Goal: Task Accomplishment & Management: Complete application form

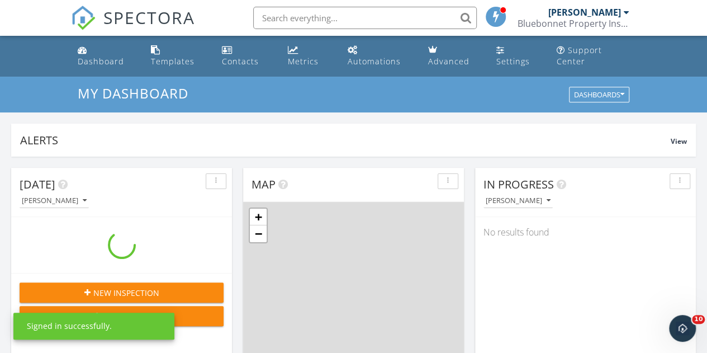
scroll to position [1035, 724]
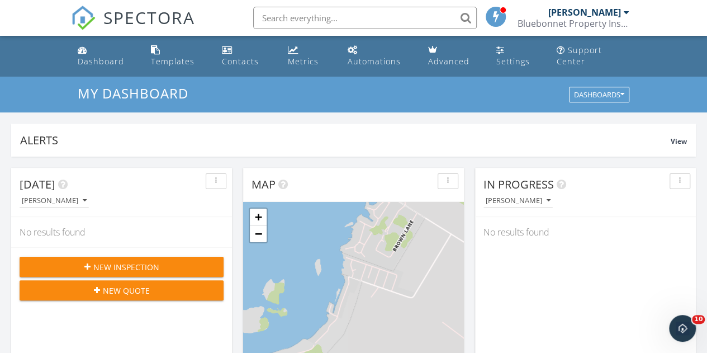
click at [131, 262] on span "New Inspection" at bounding box center [126, 267] width 66 height 12
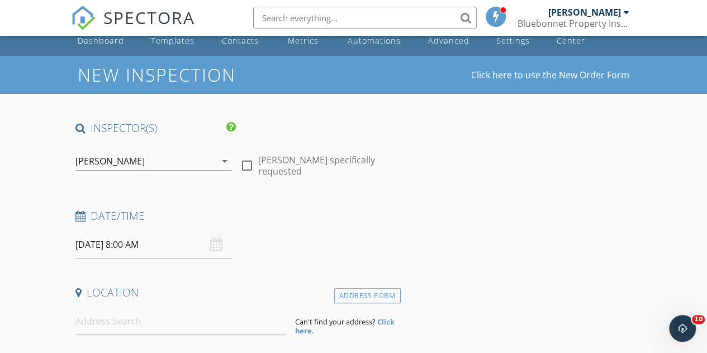
scroll to position [21, 0]
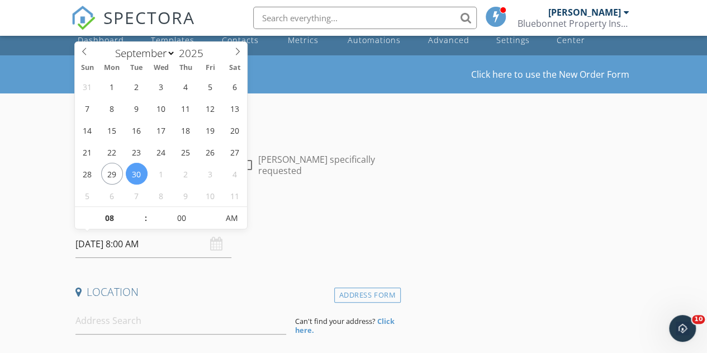
click at [86, 243] on input "09/30/2025 8:00 AM" at bounding box center [153, 243] width 156 height 27
type input "09/29/2025 8:00 AM"
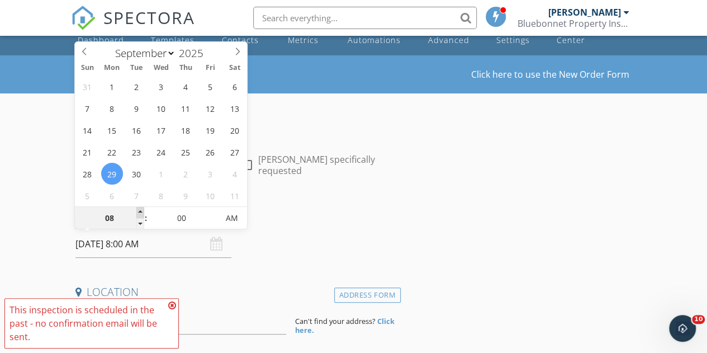
type input "09"
type input "09/29/2025 9:00 AM"
click at [139, 212] on span at bounding box center [140, 212] width 8 height 11
type input "10"
type input "09/29/2025 10:00 AM"
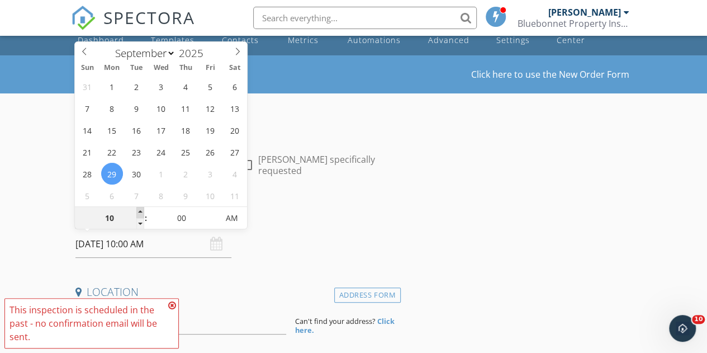
click at [139, 212] on span at bounding box center [140, 212] width 8 height 11
type input "11"
type input "09/29/2025 11:00 AM"
click at [139, 212] on span at bounding box center [140, 212] width 8 height 11
type input "12"
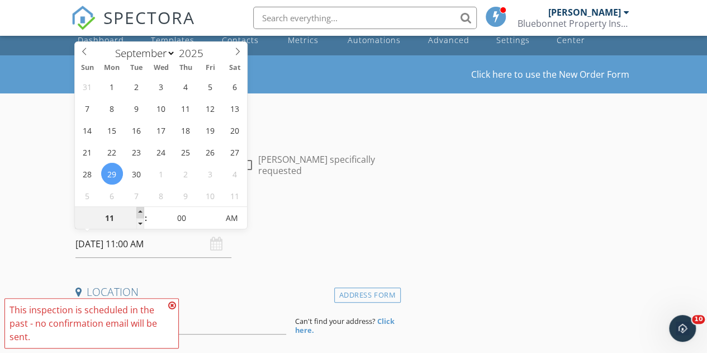
type input "09/29/2025 12:00 PM"
click at [139, 212] on span at bounding box center [140, 212] width 8 height 11
type input "01"
type input "09/29/2025 1:00 PM"
click at [139, 212] on span at bounding box center [140, 212] width 8 height 11
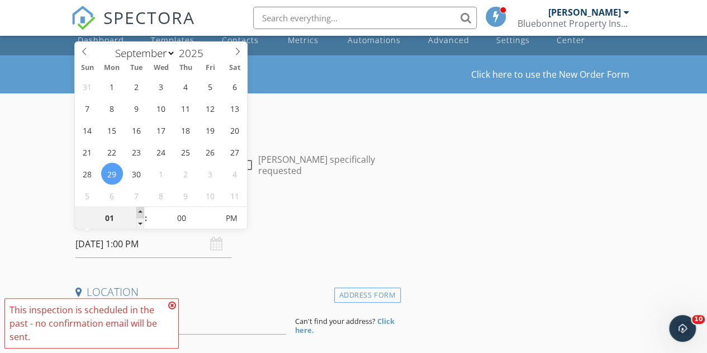
type input "02"
type input "09/29/2025 2:00 PM"
click at [139, 212] on span at bounding box center [140, 212] width 8 height 11
type input "03"
type input "09/29/2025 3:00 PM"
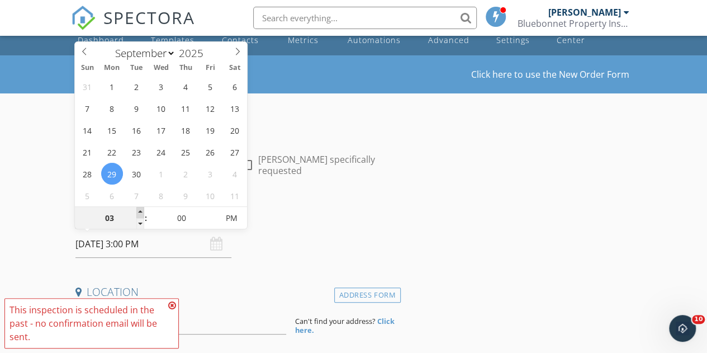
click at [139, 212] on span at bounding box center [140, 212] width 8 height 11
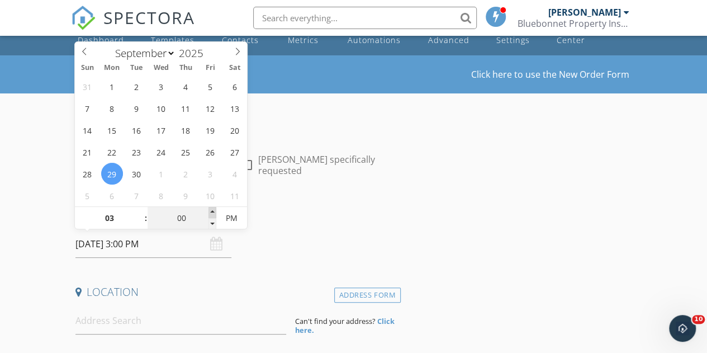
type input "05"
type input "09/29/2025 3:05 PM"
click at [210, 211] on span at bounding box center [213, 212] width 8 height 11
type input "10"
type input "09/29/2025 3:10 PM"
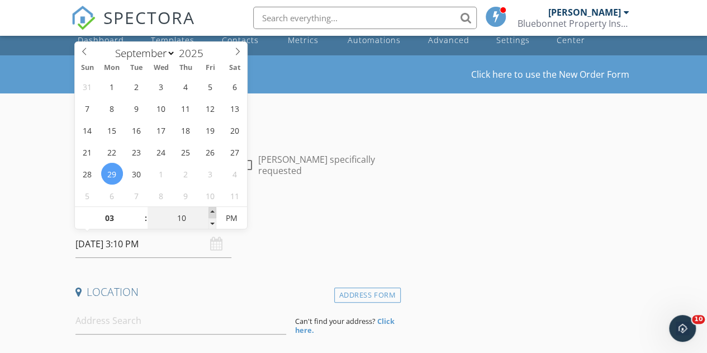
click at [210, 211] on span at bounding box center [213, 212] width 8 height 11
type input "15"
type input "09/29/2025 3:15 PM"
click at [210, 211] on span at bounding box center [213, 212] width 8 height 11
type input "20"
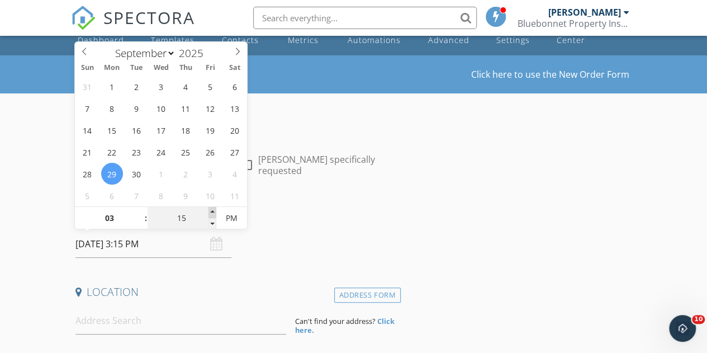
type input "09/29/2025 3:20 PM"
click at [210, 211] on span at bounding box center [213, 212] width 8 height 11
type input "25"
type input "09/29/2025 3:25 PM"
click at [210, 211] on span at bounding box center [213, 212] width 8 height 11
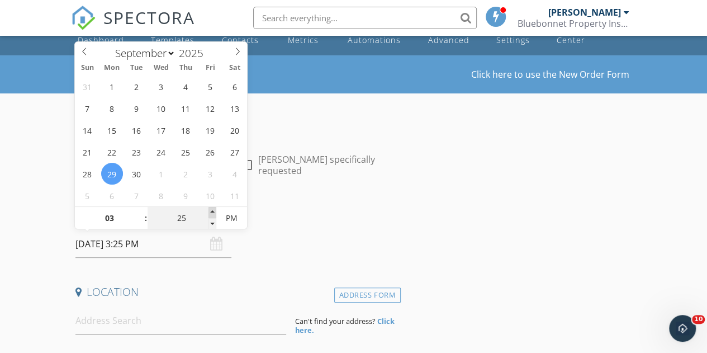
type input "30"
type input "09/29/2025 3:30 PM"
click at [210, 211] on span at bounding box center [213, 212] width 8 height 11
type input "35"
type input "09/29/2025 3:35 PM"
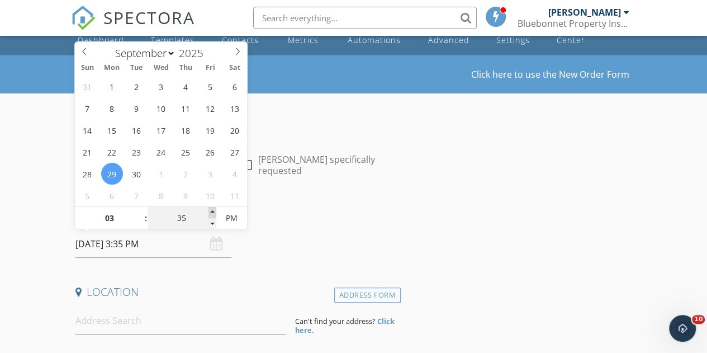
click at [210, 211] on span at bounding box center [213, 212] width 8 height 11
type input "40"
type input "09/29/2025 3:40 PM"
click at [210, 211] on span at bounding box center [213, 212] width 8 height 11
type input "45"
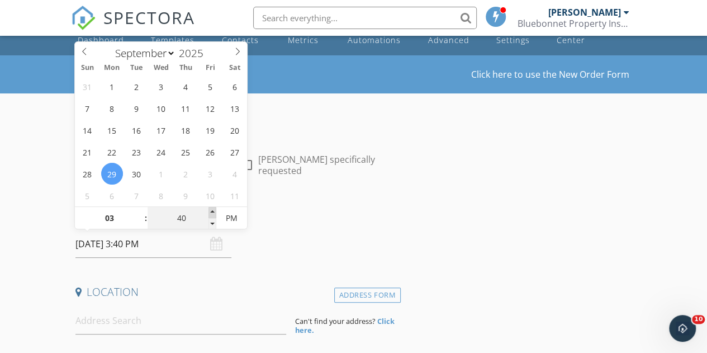
type input "[DATE] 3:45 PM"
click at [210, 211] on span at bounding box center [213, 212] width 8 height 11
click at [300, 254] on div "Date/Time 09/29/2025 3:45 PM" at bounding box center [236, 233] width 330 height 50
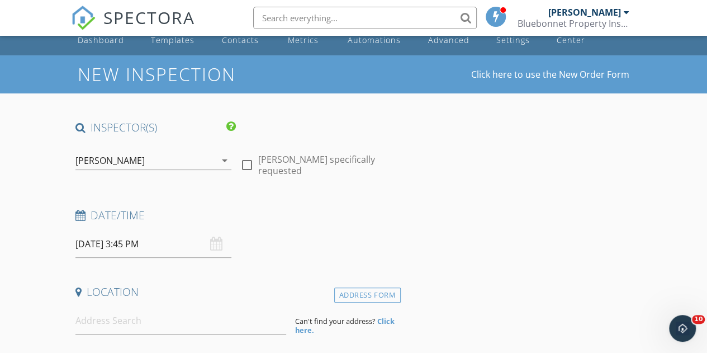
scroll to position [140, 0]
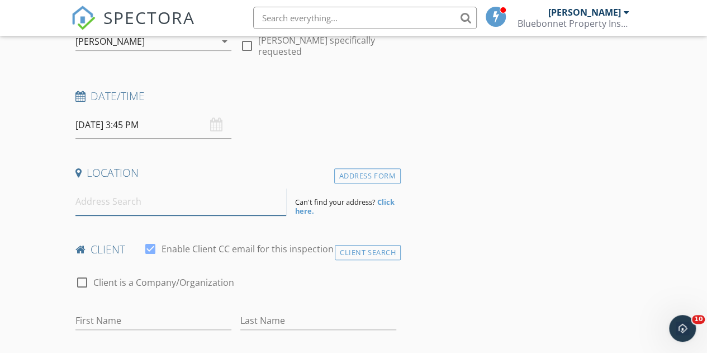
click at [137, 209] on input at bounding box center [180, 201] width 211 height 27
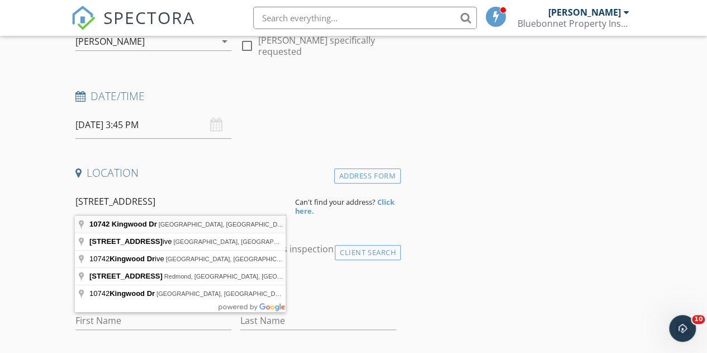
type input "10742 Kingwood Dr, Corpus Christi, TX, USA"
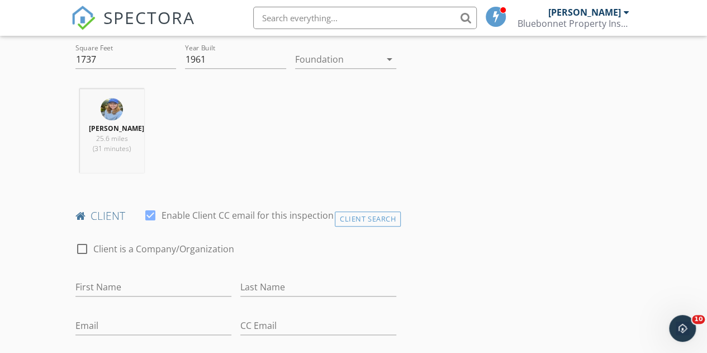
scroll to position [404, 0]
click at [145, 287] on input "First Name" at bounding box center [153, 286] width 156 height 18
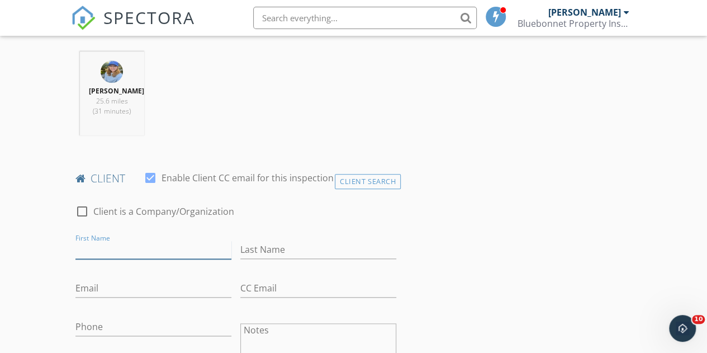
scroll to position [442, 0]
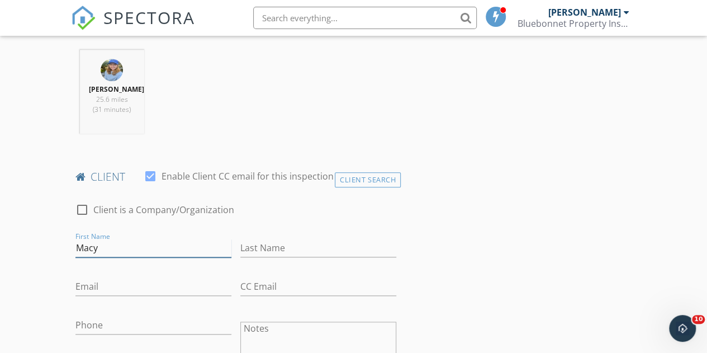
type input "Macy"
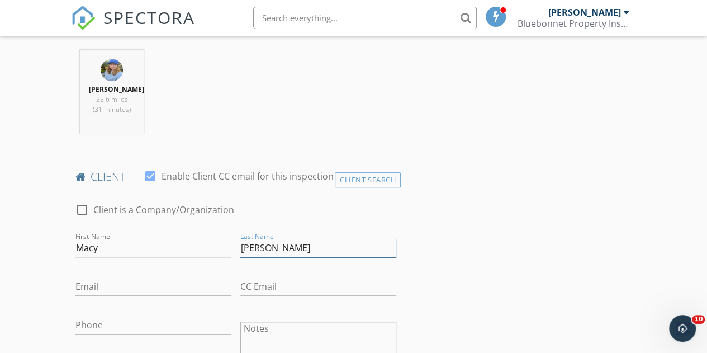
type input "[PERSON_NAME]"
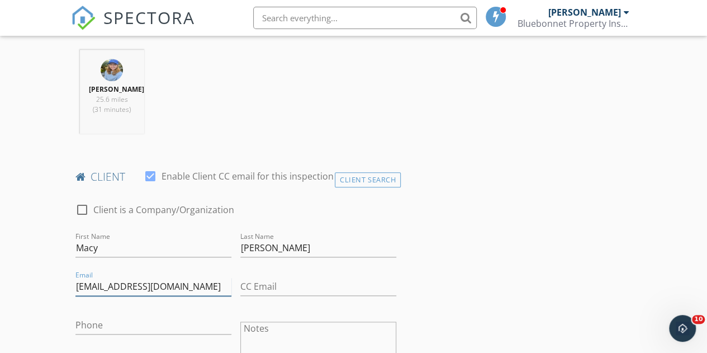
type input "[EMAIL_ADDRESS][DOMAIN_NAME]"
type input "[PHONE_NUMBER]"
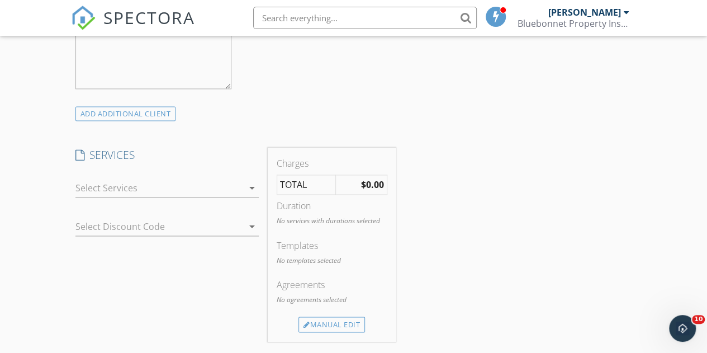
scroll to position [818, 0]
click at [171, 181] on div at bounding box center [159, 188] width 168 height 18
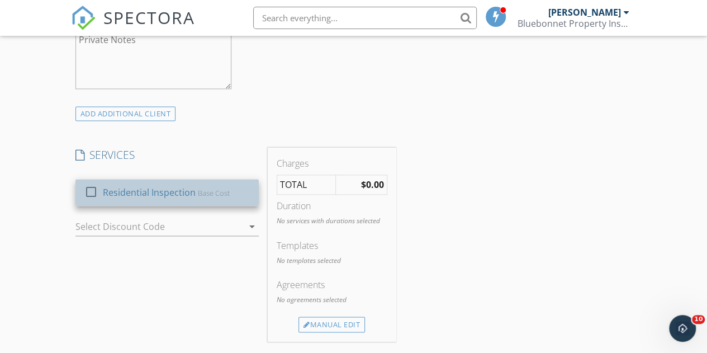
click at [161, 190] on div "Residential Inspection" at bounding box center [148, 192] width 93 height 13
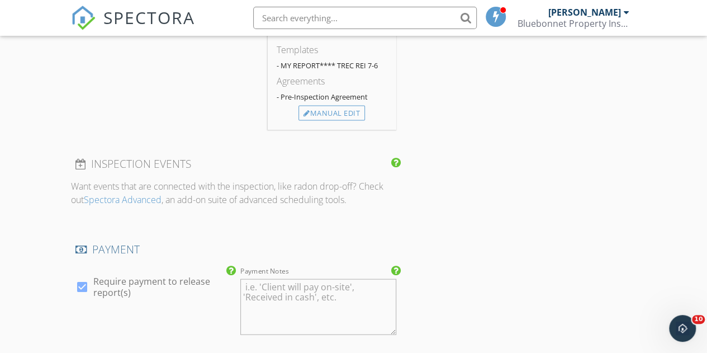
scroll to position [1270, 0]
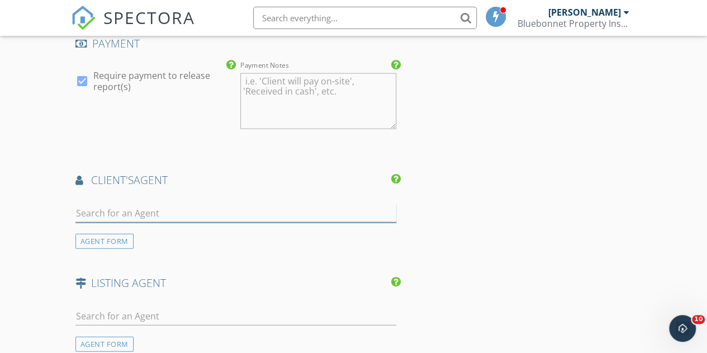
click at [123, 207] on input "text" at bounding box center [235, 213] width 321 height 18
click at [110, 237] on div "AGENT FORM" at bounding box center [104, 241] width 58 height 15
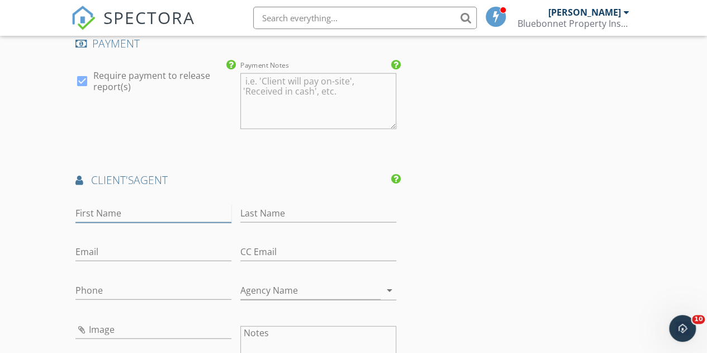
click at [111, 208] on input "First Name" at bounding box center [153, 213] width 156 height 18
type input "[PERSON_NAME]"
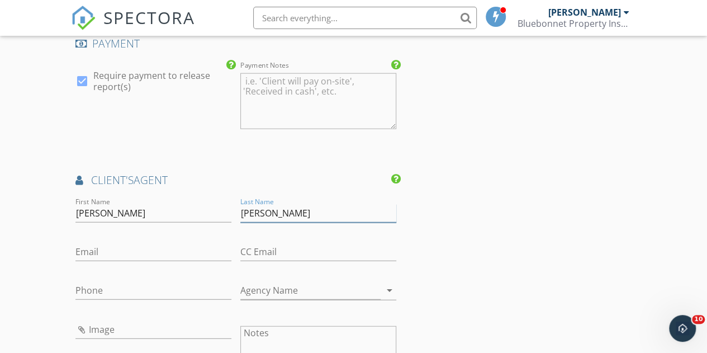
type input "[PERSON_NAME]"
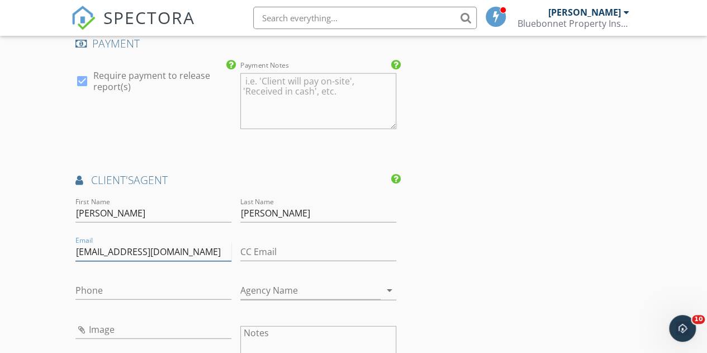
type input "[EMAIL_ADDRESS][DOMAIN_NAME]"
type input "[PHONE_NUMBER]"
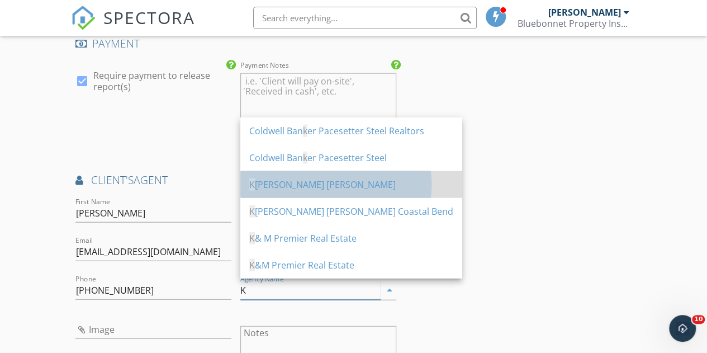
click at [290, 183] on div "K eller Williams" at bounding box center [351, 184] width 204 height 13
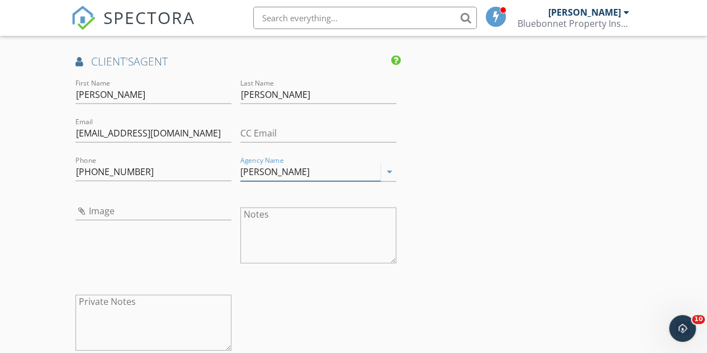
scroll to position [1388, 0]
type input "[PERSON_NAME]"
click at [134, 314] on textarea "Private Notes" at bounding box center [153, 323] width 156 height 56
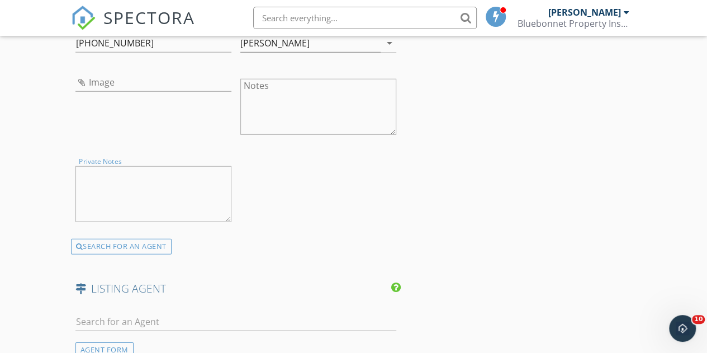
scroll to position [1652, 0]
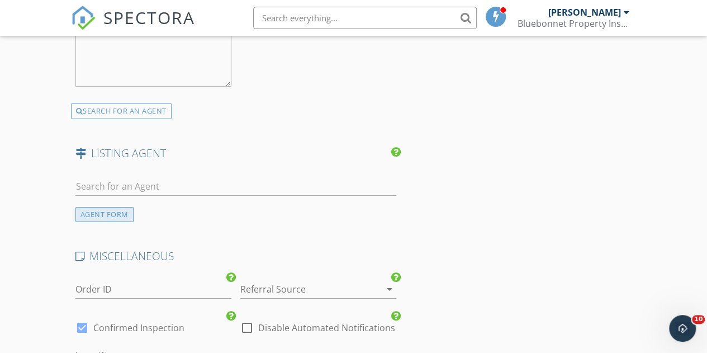
click at [105, 207] on div "AGENT FORM" at bounding box center [104, 214] width 58 height 15
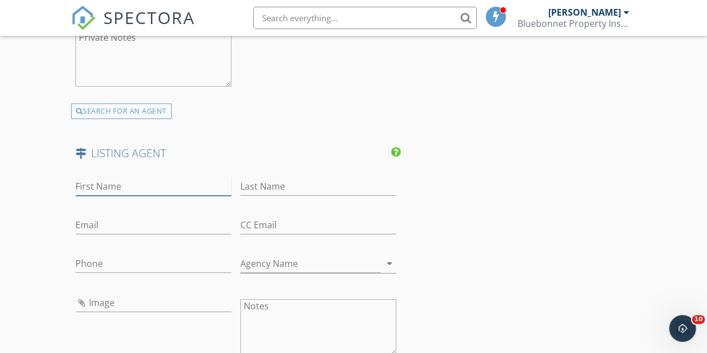
click at [104, 184] on input "First Name" at bounding box center [153, 186] width 156 height 18
paste input "[PERSON_NAME]"
click at [112, 184] on input "[PERSON_NAME]" at bounding box center [153, 186] width 156 height 18
type input "Selina"
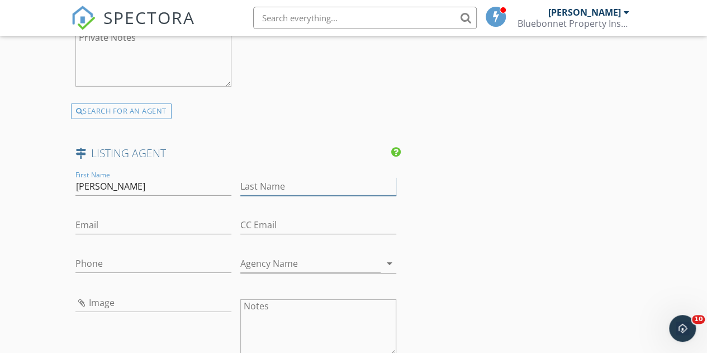
click at [255, 185] on input "Last Name" at bounding box center [318, 186] width 156 height 18
paste input "Leal"
type input "Leal"
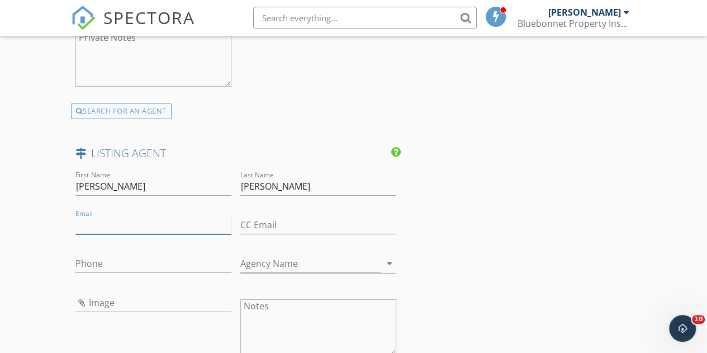
click at [87, 220] on input "Email" at bounding box center [153, 225] width 156 height 18
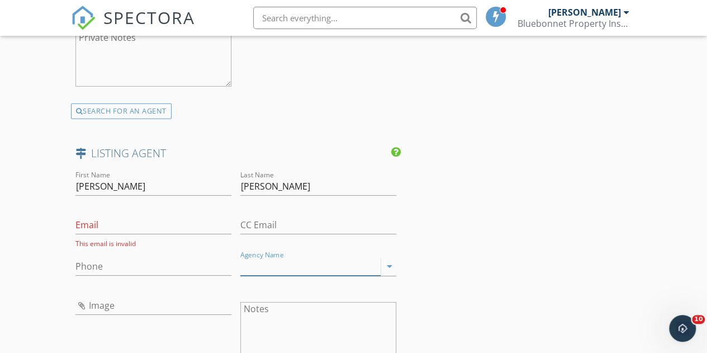
click at [268, 268] on input "Agency Name" at bounding box center [310, 266] width 140 height 18
paste input "[PERSON_NAME] & Associates"
type input "[PERSON_NAME] & Associates"
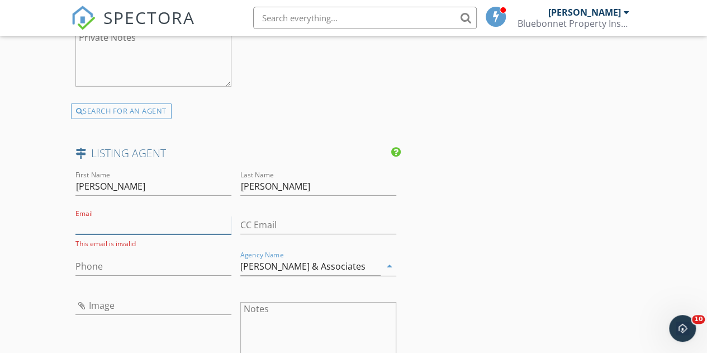
click at [136, 219] on input "Email" at bounding box center [153, 225] width 156 height 18
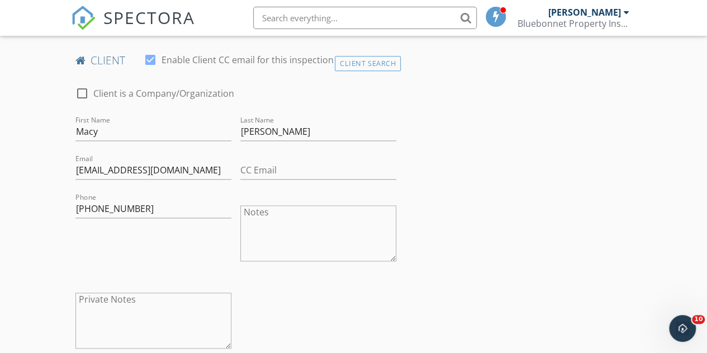
scroll to position [549, 0]
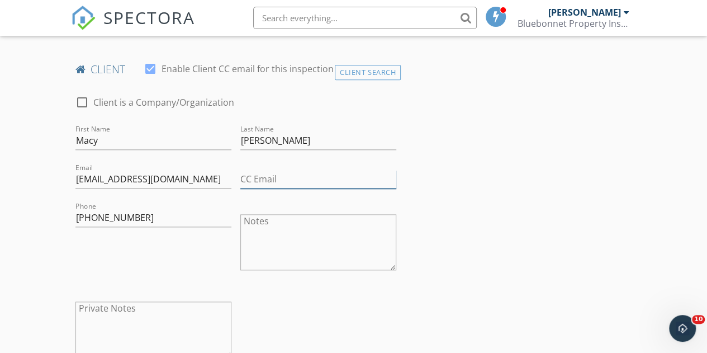
click at [277, 174] on input "CC Email" at bounding box center [318, 179] width 156 height 18
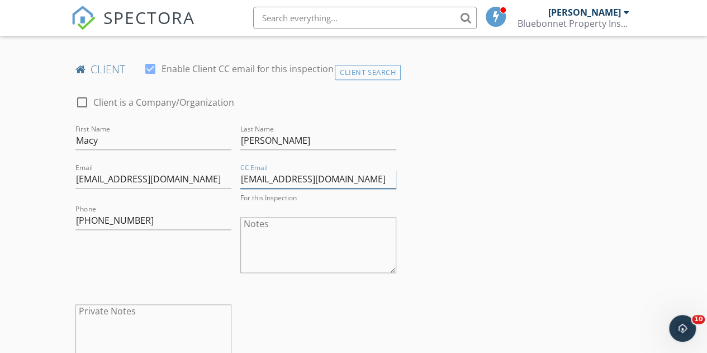
type input "[EMAIL_ADDRESS][DOMAIN_NAME]"
click at [309, 244] on textarea "Notes" at bounding box center [318, 242] width 156 height 56
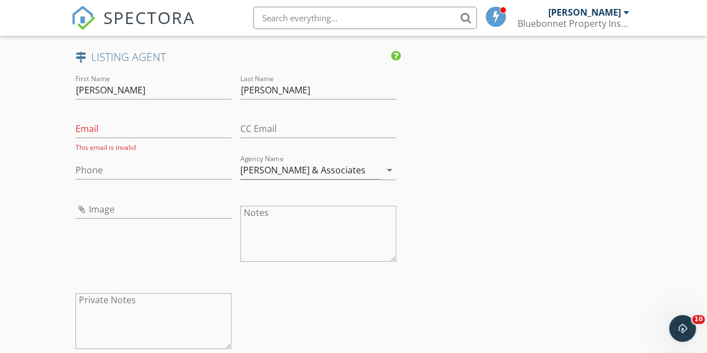
scroll to position [1759, 0]
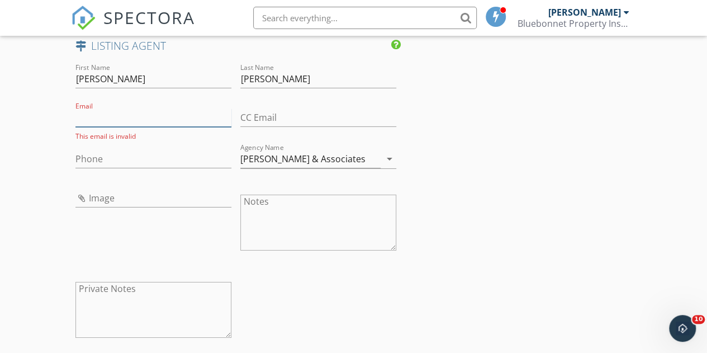
click at [145, 117] on input "Email" at bounding box center [153, 117] width 156 height 18
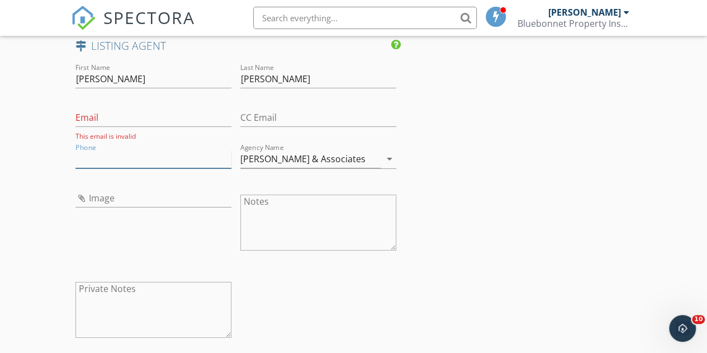
click at [101, 159] on input "Phone" at bounding box center [153, 159] width 156 height 18
paste input "[PHONE_NUMBER]"
type input "[PHONE_NUMBER]"
click at [149, 116] on input "Email" at bounding box center [153, 117] width 156 height 18
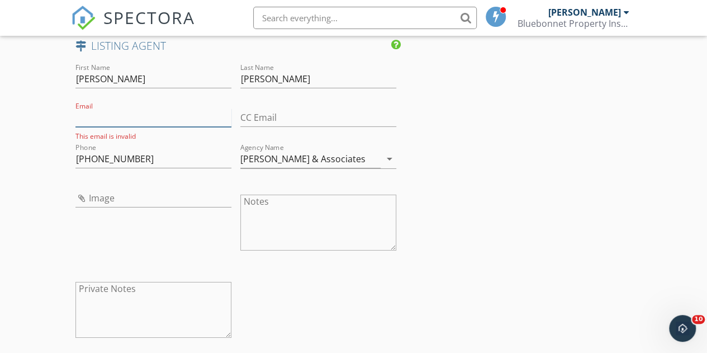
paste input "[EMAIL_ADDRESS][DOMAIN_NAME]"
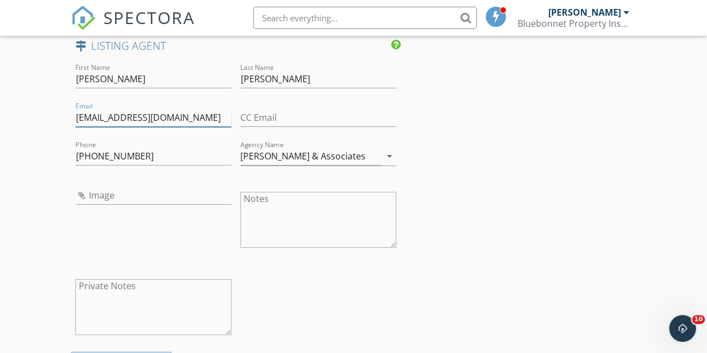
type input "[EMAIL_ADDRESS][DOMAIN_NAME]"
click at [300, 221] on textarea "Notes" at bounding box center [318, 220] width 156 height 56
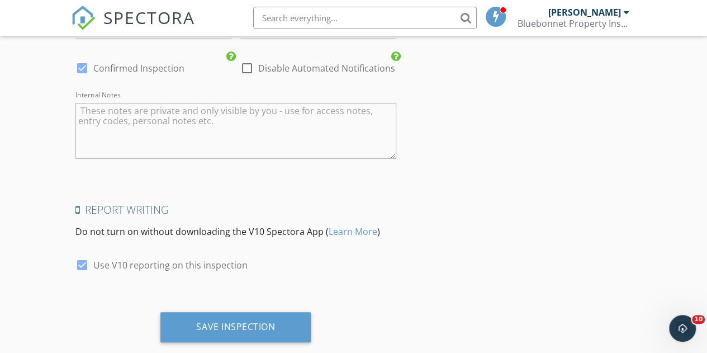
scroll to position [2183, 0]
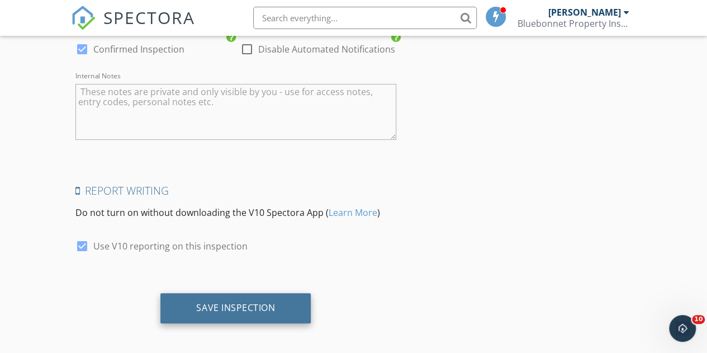
click at [256, 293] on div "Save Inspection" at bounding box center [236, 308] width 150 height 30
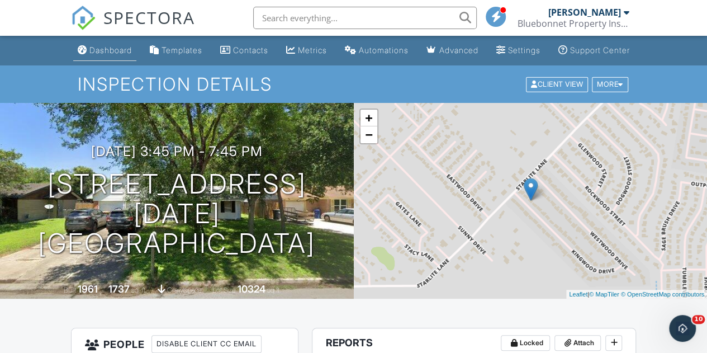
click at [91, 55] on div "Dashboard" at bounding box center [110, 50] width 43 height 10
